Goal: Task Accomplishment & Management: Complete application form

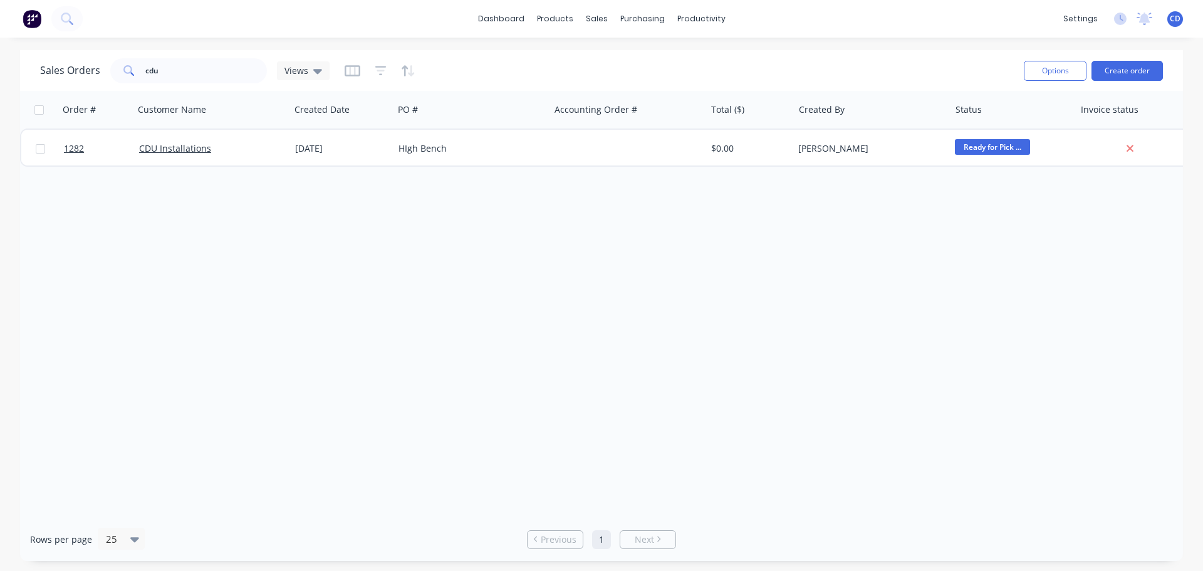
click at [739, 303] on div "Order # Customer Name Created Date PO # Accounting Order # Total ($) Created By…" at bounding box center [601, 304] width 1163 height 427
click at [736, 235] on div "Order # Customer Name Created Date PO # Accounting Order # Total ($) Created By…" at bounding box center [601, 304] width 1163 height 427
click at [886, 199] on div "Order # Customer Name Created Date PO # Accounting Order # Total ($) Created By…" at bounding box center [601, 304] width 1163 height 427
click at [1116, 68] on button "Create order" at bounding box center [1127, 71] width 71 height 20
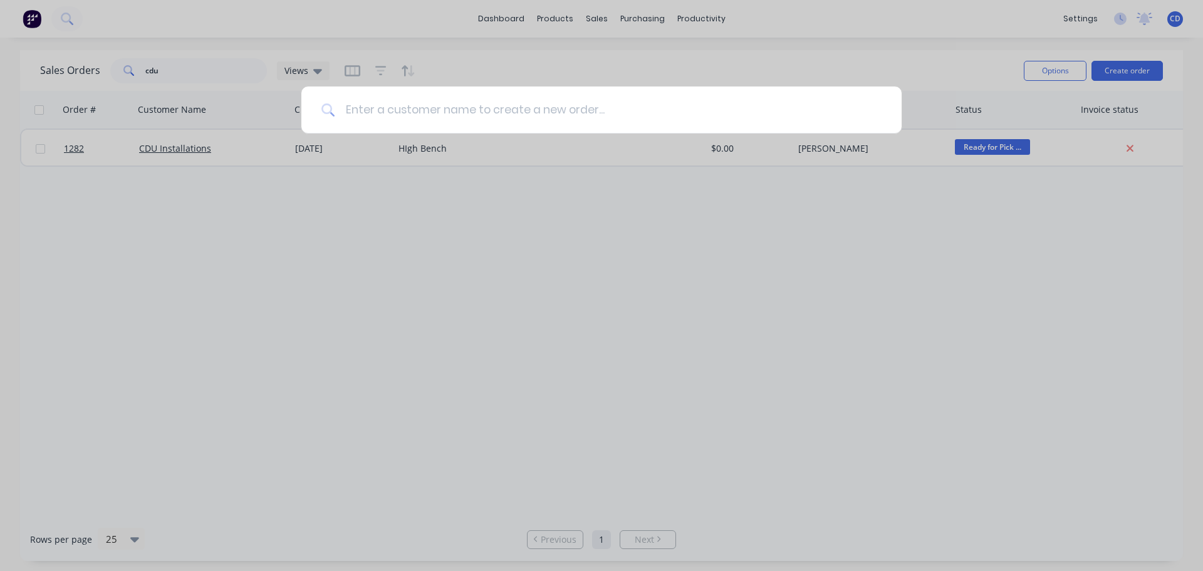
click at [500, 113] on input at bounding box center [608, 109] width 547 height 47
type input "lounge"
click at [427, 43] on div "lounge" at bounding box center [601, 285] width 1203 height 571
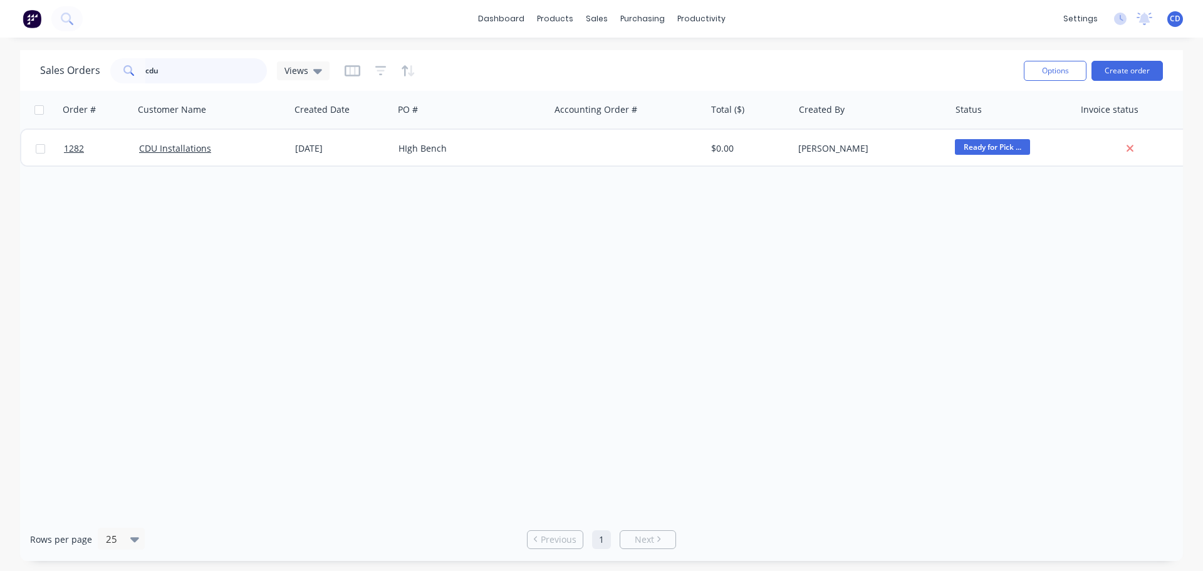
click at [181, 73] on input "cdu" at bounding box center [206, 70] width 122 height 25
click at [181, 72] on input "cdu" at bounding box center [206, 70] width 122 height 25
type input "c"
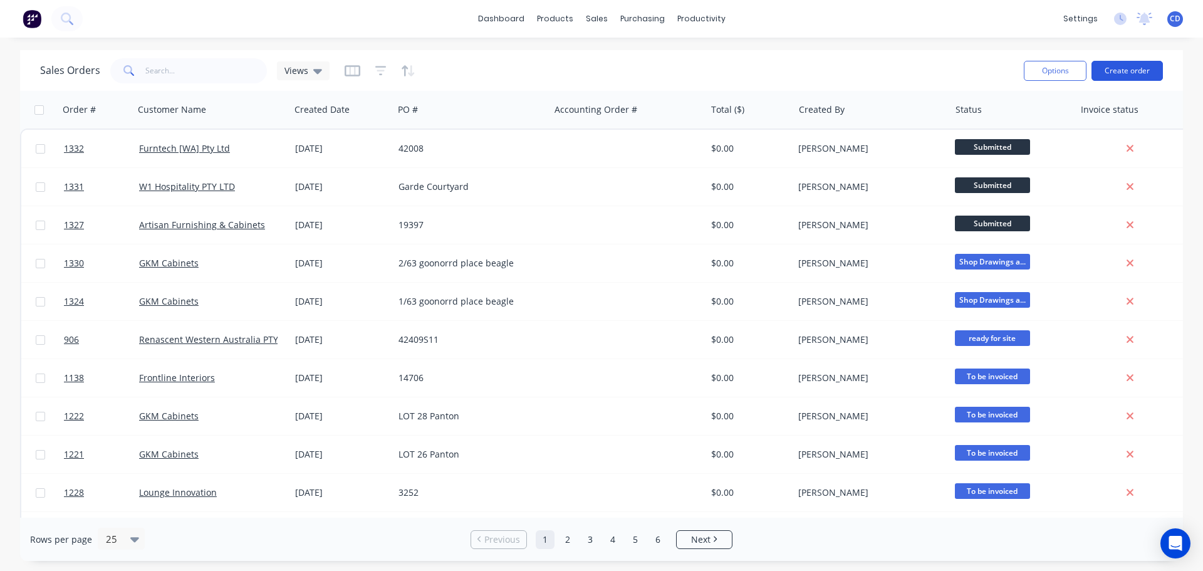
click at [1121, 80] on button "Create order" at bounding box center [1127, 71] width 71 height 20
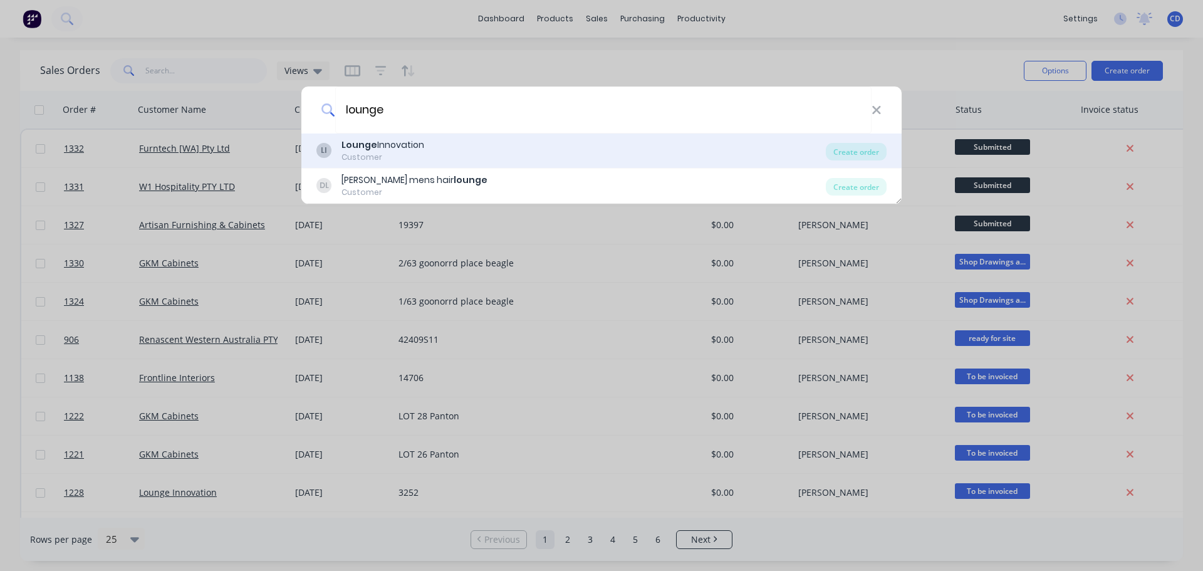
type input "lounge"
click at [445, 135] on div "LI Lounge Innovation Customer Create order" at bounding box center [601, 150] width 600 height 35
click at [526, 145] on div "LI Lounge Innovation Customer" at bounding box center [572, 151] width 510 height 24
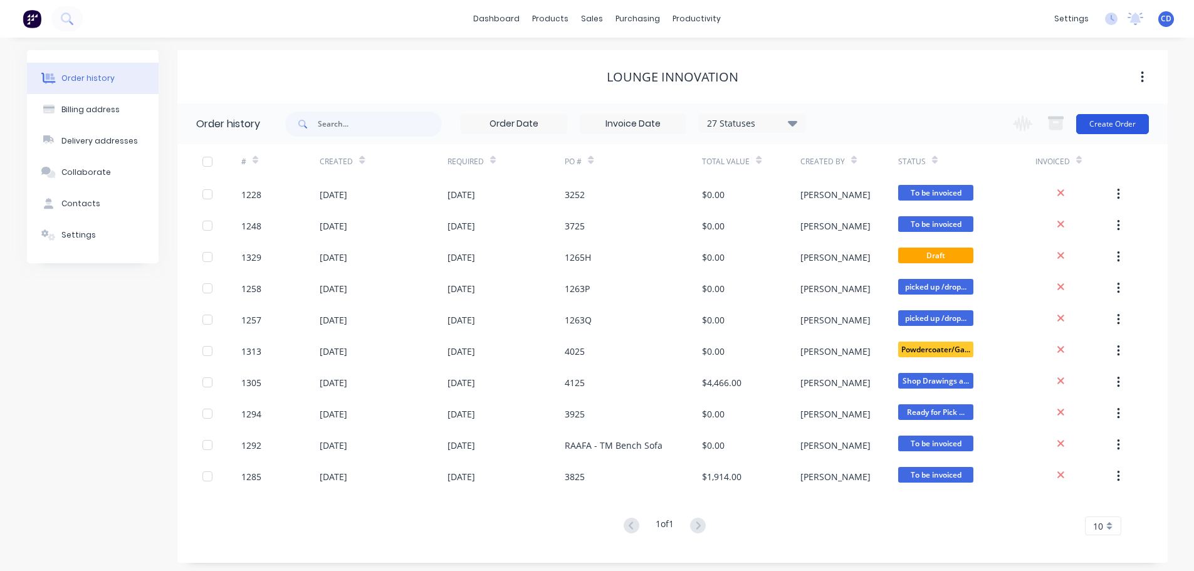
click at [1113, 127] on button "Create Order" at bounding box center [1112, 124] width 73 height 20
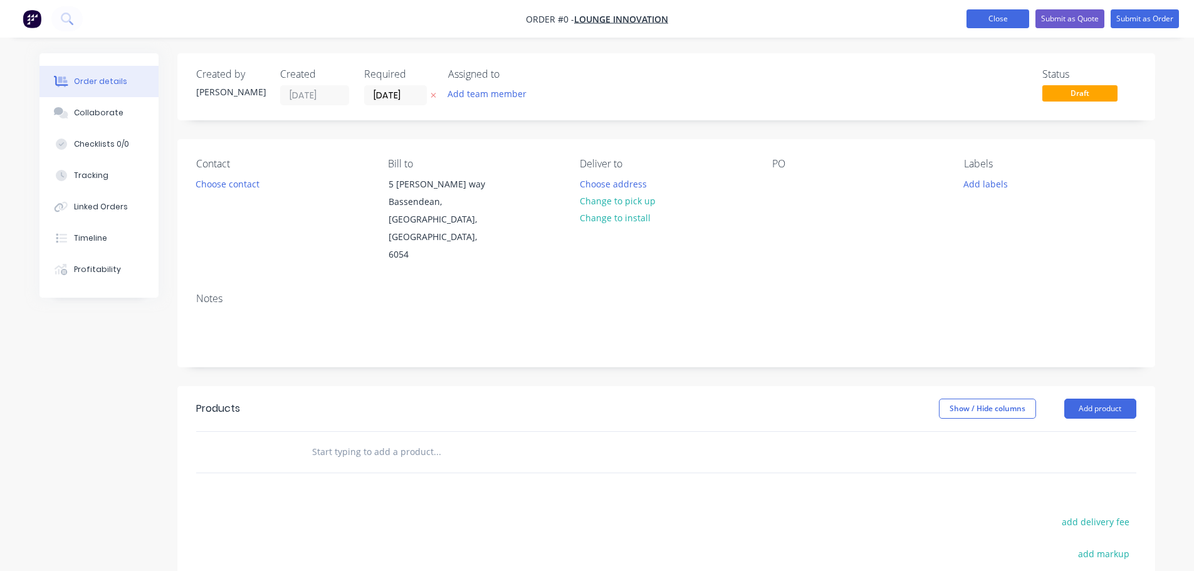
click at [999, 24] on button "Close" at bounding box center [997, 18] width 63 height 19
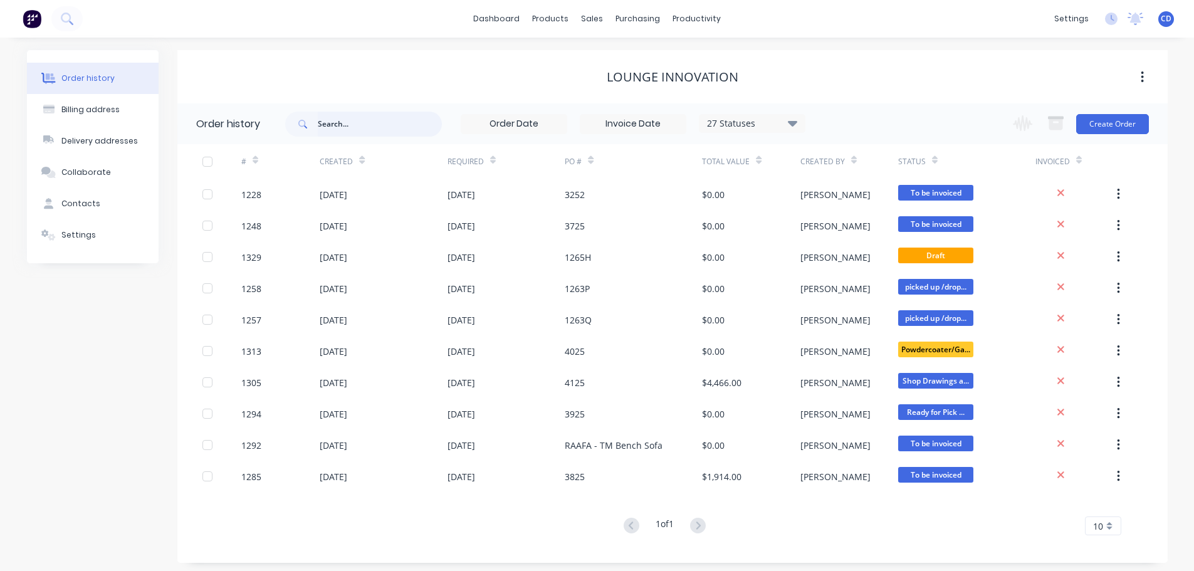
click at [365, 129] on input "text" at bounding box center [380, 124] width 124 height 25
type input "loung"
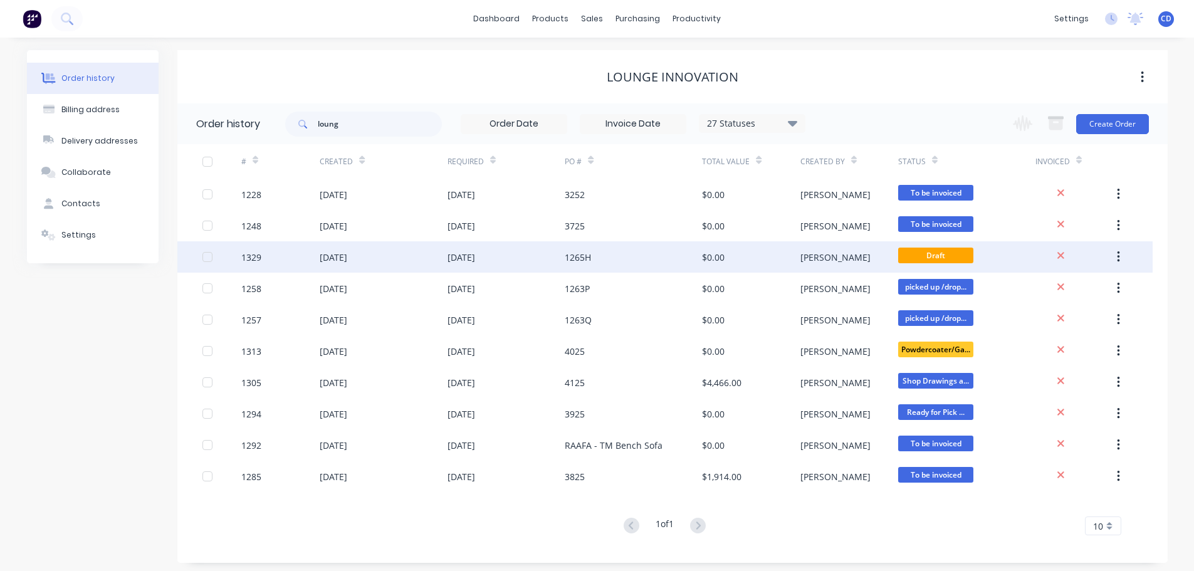
click at [468, 261] on div "10 Oct 2025" at bounding box center [462, 257] width 28 height 13
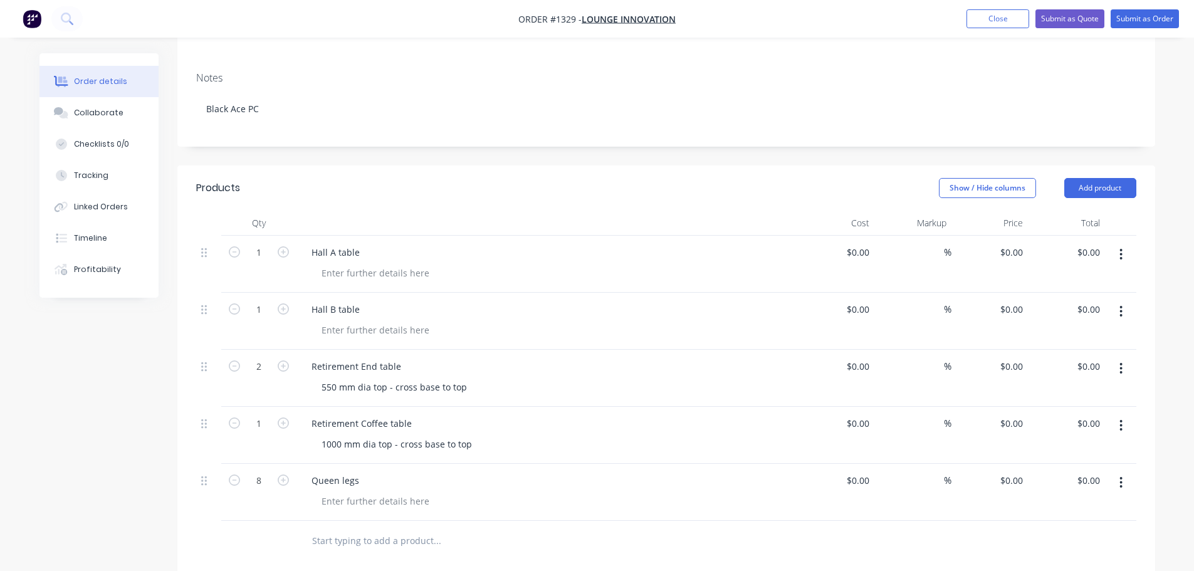
scroll to position [251, 0]
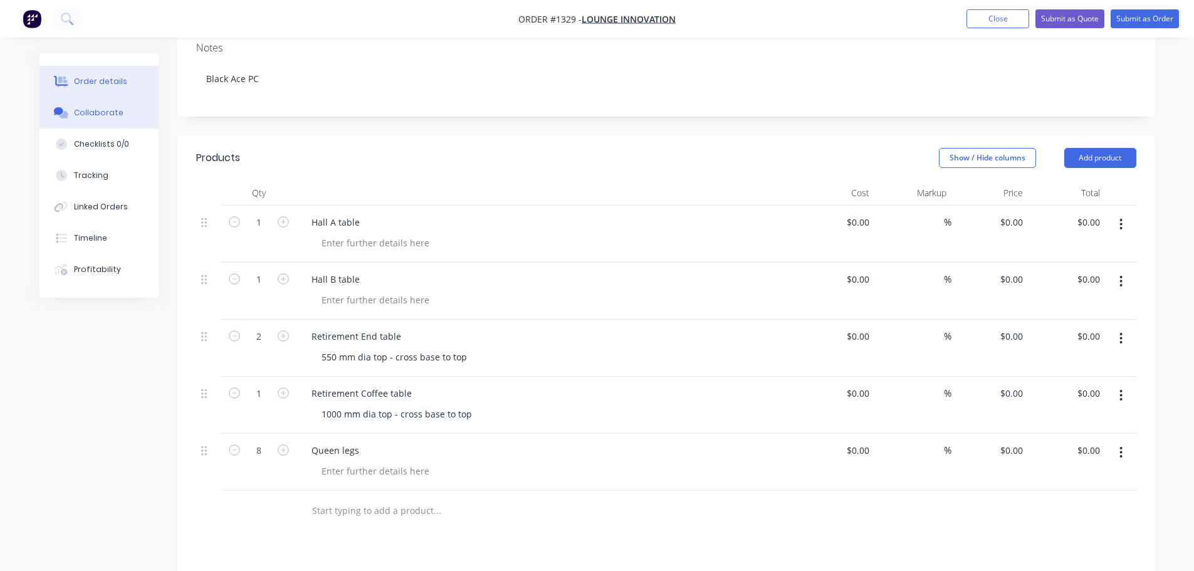
click at [93, 115] on div "Collaborate" at bounding box center [99, 112] width 50 height 11
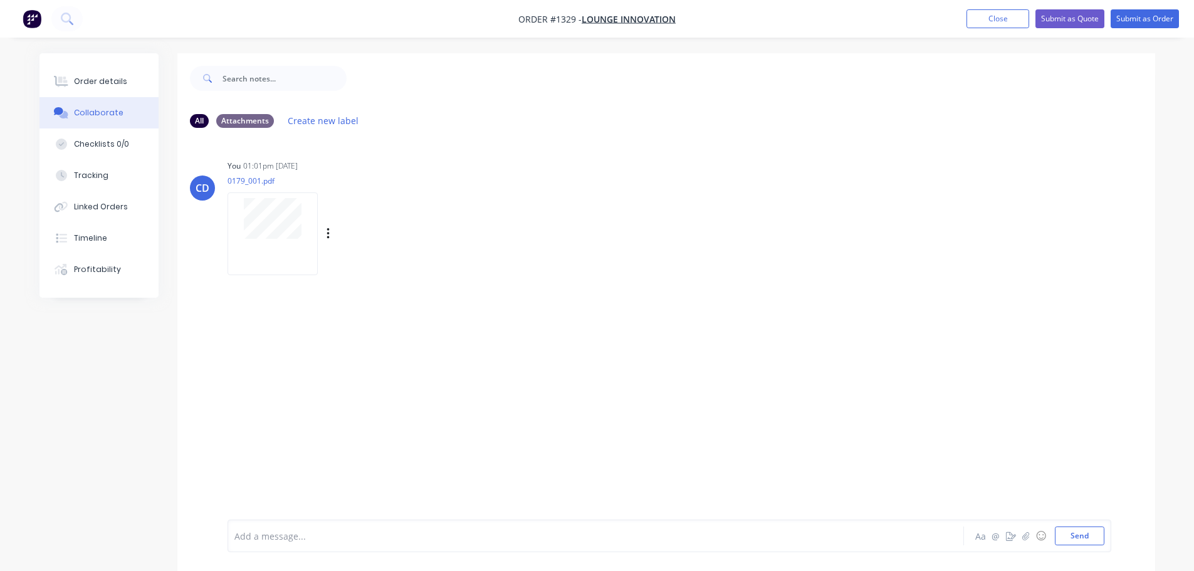
click at [271, 255] on div at bounding box center [273, 233] width 90 height 82
click at [74, 88] on button "Order details" at bounding box center [98, 81] width 119 height 31
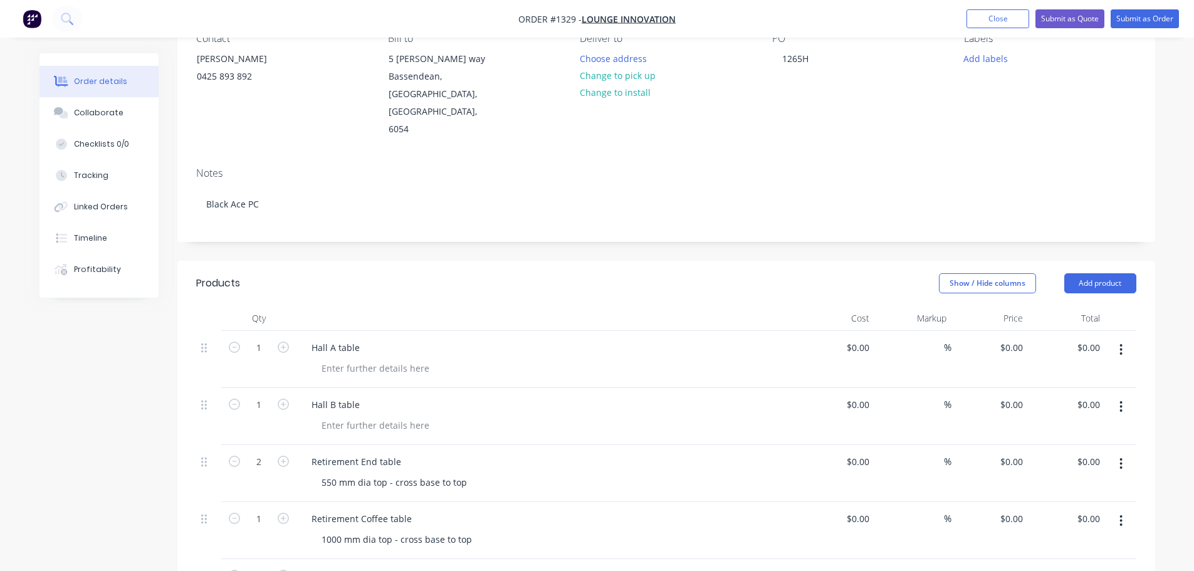
scroll to position [251, 0]
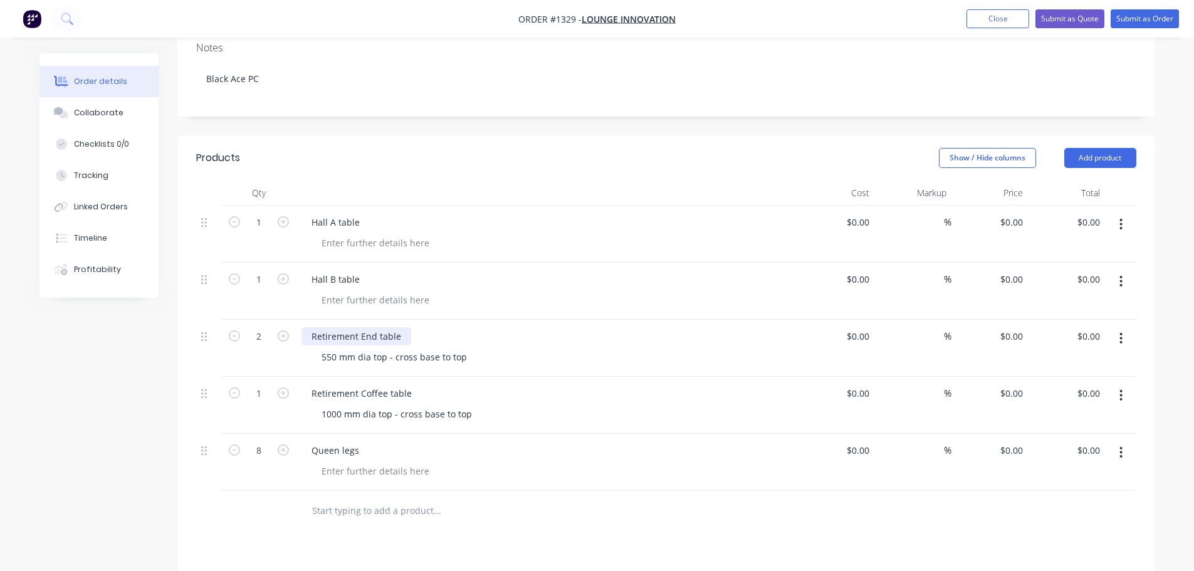
drag, startPoint x: 399, startPoint y: 303, endPoint x: 406, endPoint y: 301, distance: 6.4
click at [402, 327] on div "Retirement End table" at bounding box center [356, 336] width 110 height 18
click at [440, 327] on div "Retirement End table - 22m mdi aleg" at bounding box center [388, 336] width 175 height 18
click at [436, 327] on div "Retirement End table - 22m mdi aleg" at bounding box center [388, 336] width 175 height 18
click at [428, 327] on div "Retirement End table - 22m mdi aleg" at bounding box center [388, 336] width 175 height 18
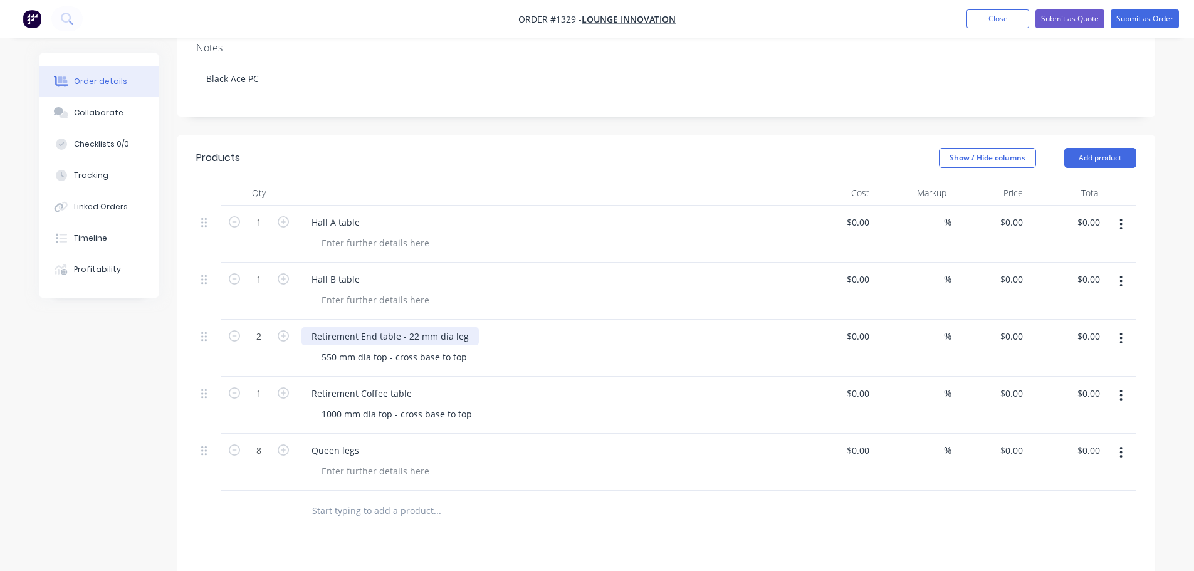
drag, startPoint x: 404, startPoint y: 302, endPoint x: 467, endPoint y: 302, distance: 62.7
click at [467, 327] on div "Retirement End table - 22 mm dia leg" at bounding box center [389, 336] width 177 height 18
copy div "22 mm dia leg"
click at [414, 384] on div "Retirement Coffee table" at bounding box center [361, 393] width 120 height 18
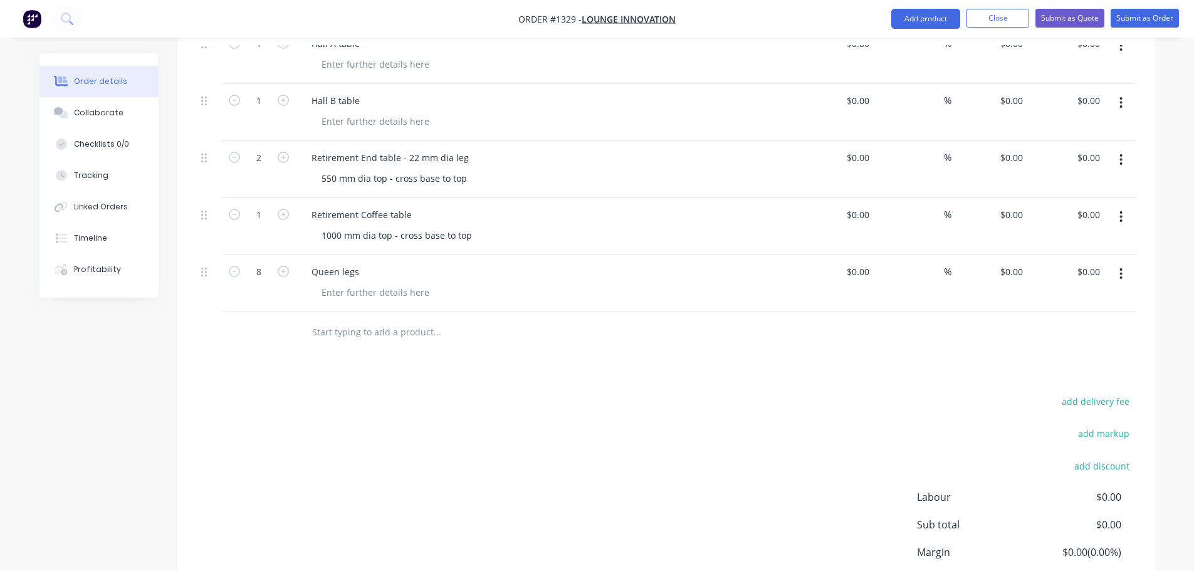
scroll to position [245, 0]
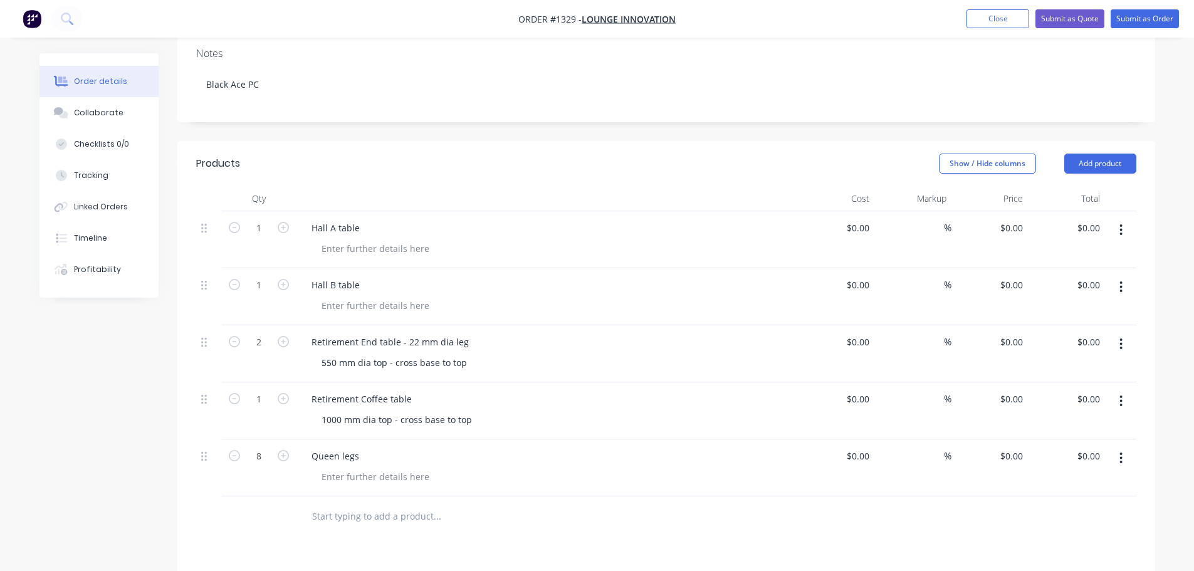
click at [419, 390] on div "Retirement Coffee table" at bounding box center [546, 399] width 491 height 18
click at [414, 390] on div "Retirement Coffee table" at bounding box center [361, 399] width 120 height 18
click at [460, 439] on div "Queen legs" at bounding box center [546, 467] width 501 height 57
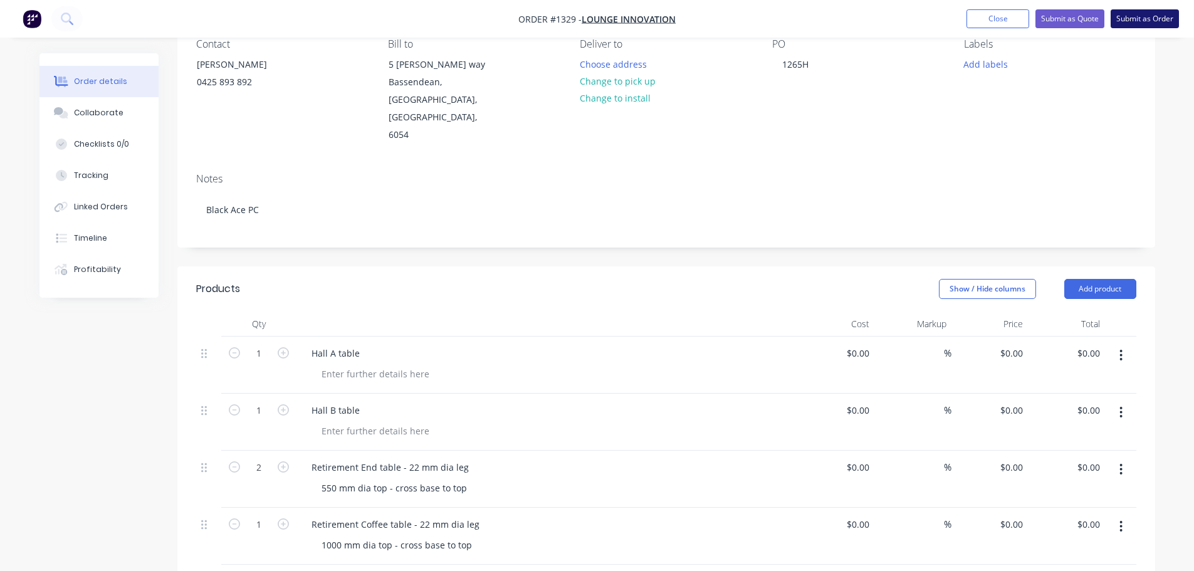
click at [1128, 24] on button "Submit as Order" at bounding box center [1145, 18] width 68 height 19
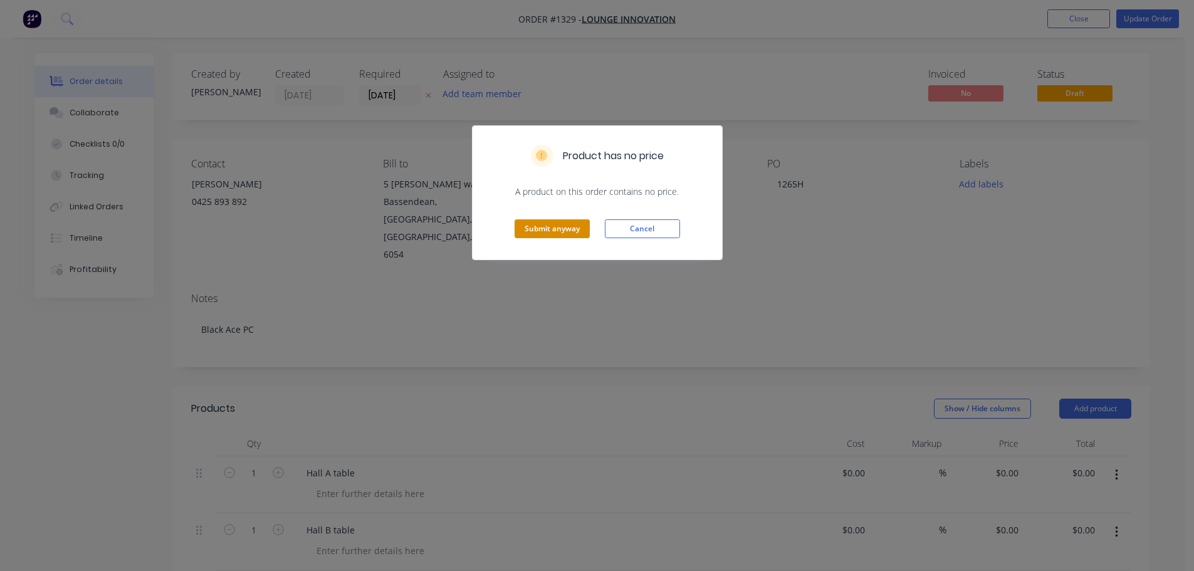
click at [530, 233] on button "Submit anyway" at bounding box center [552, 228] width 75 height 19
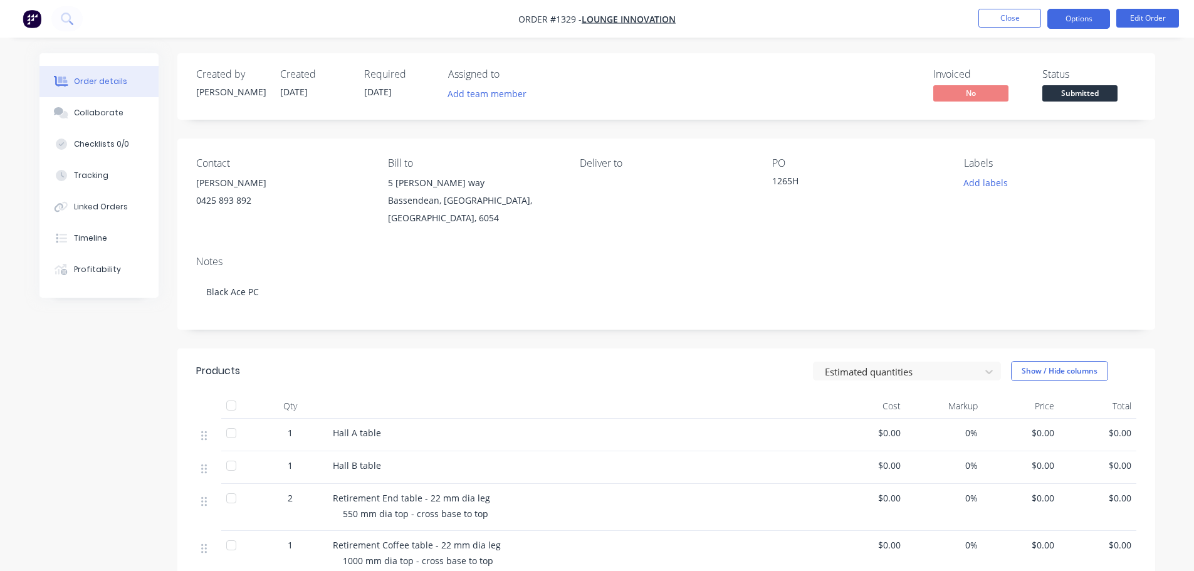
click at [1075, 22] on button "Options" at bounding box center [1078, 19] width 63 height 20
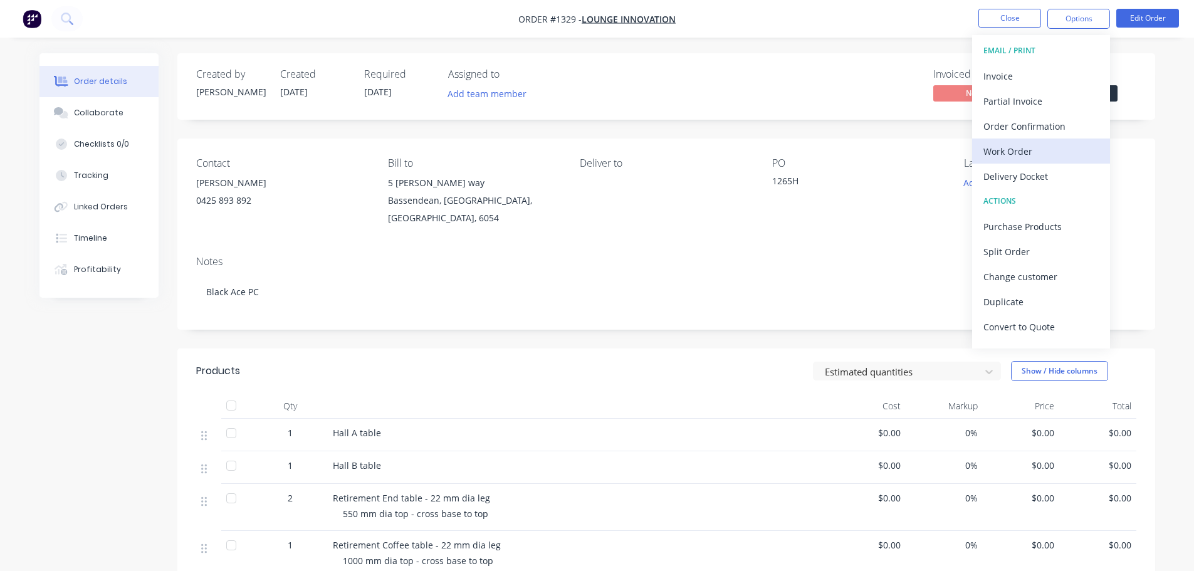
click at [1001, 151] on div "Work Order" at bounding box center [1040, 151] width 115 height 18
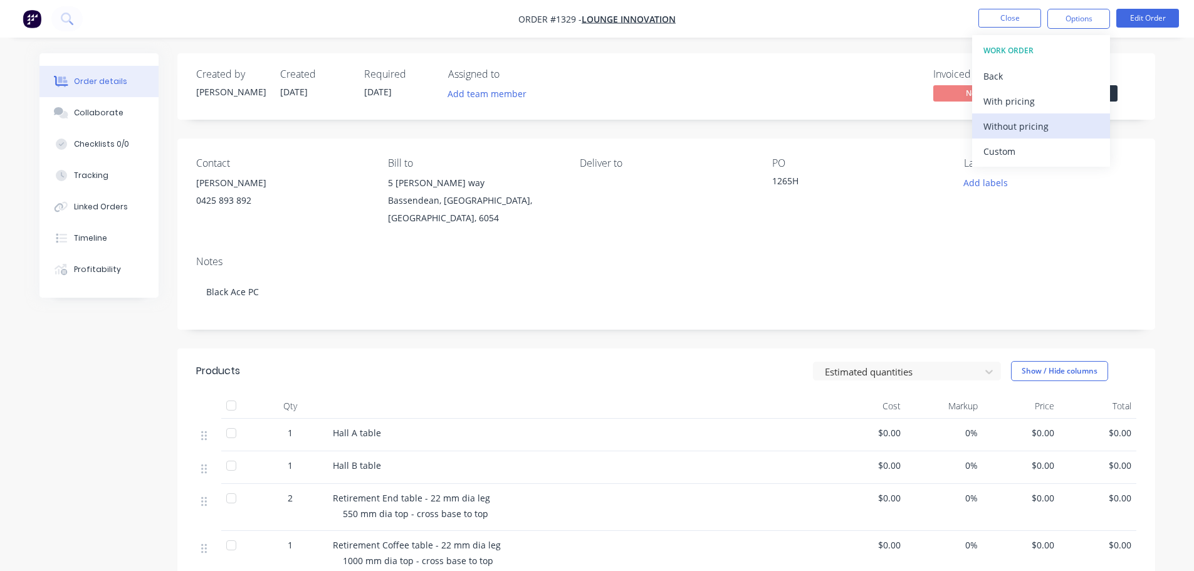
click at [1008, 118] on div "Without pricing" at bounding box center [1040, 126] width 115 height 18
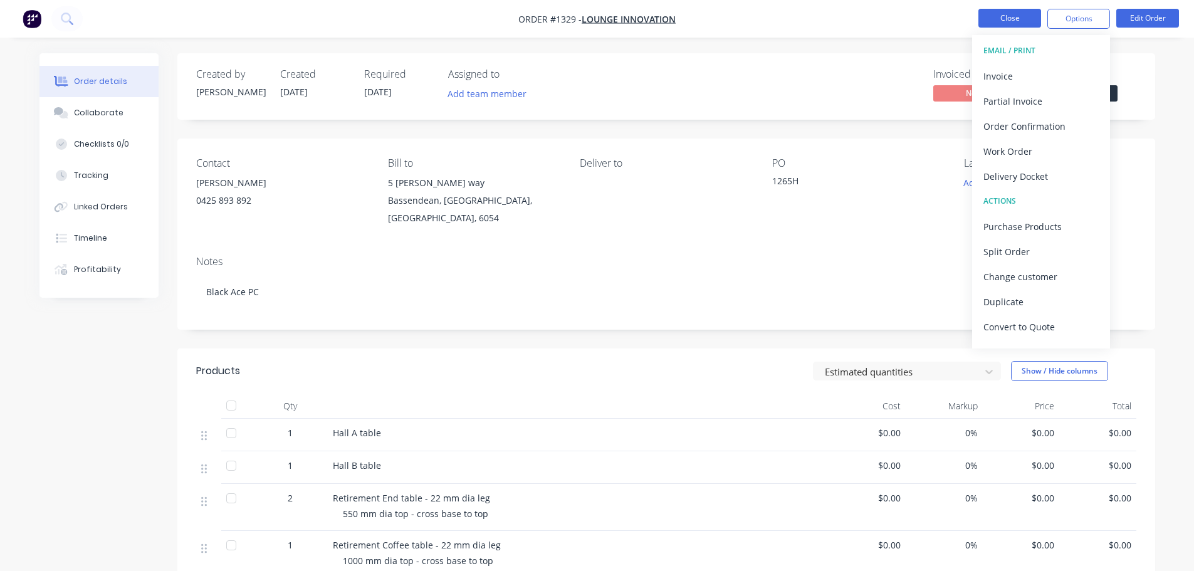
click at [1023, 18] on button "Close" at bounding box center [1009, 18] width 63 height 19
